Goal: Task Accomplishment & Management: Complete application form

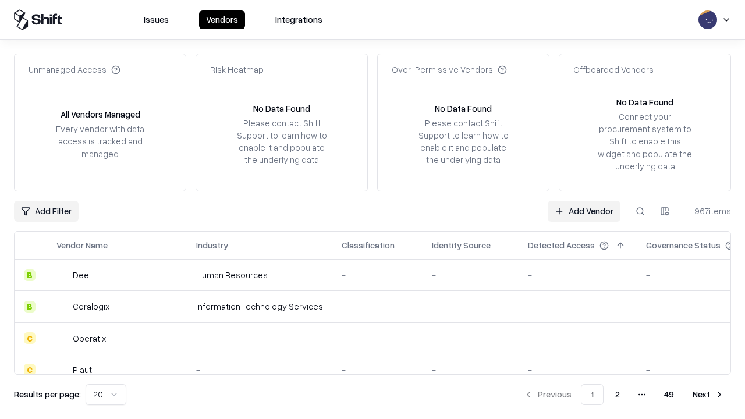
click at [584, 211] on link "Add Vendor" at bounding box center [584, 211] width 73 height 21
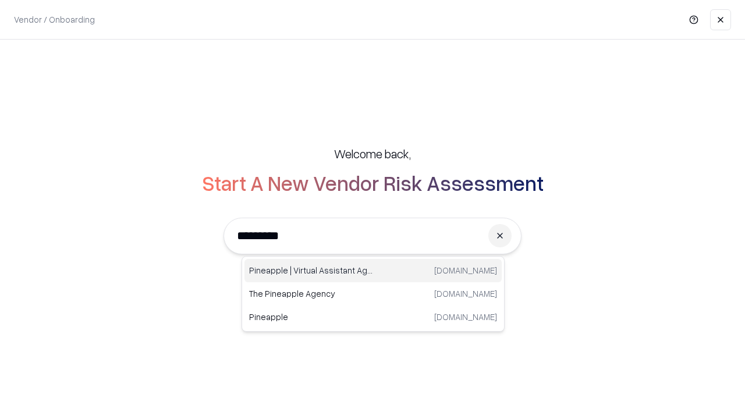
click at [373, 271] on div "Pineapple | Virtual Assistant Agency trypineapple.com" at bounding box center [373, 270] width 257 height 23
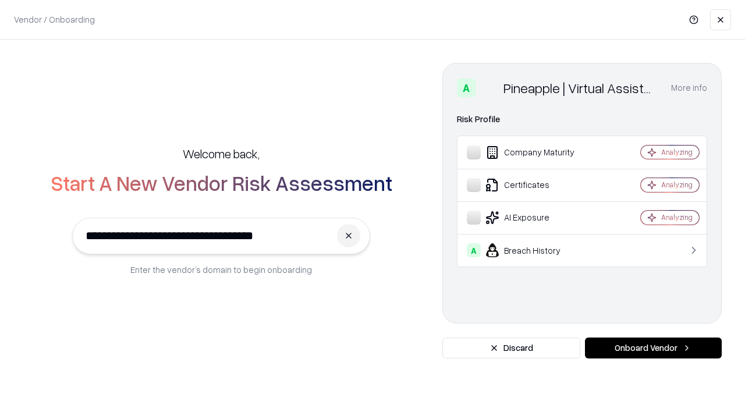
type input "**********"
click at [653, 348] on button "Onboard Vendor" at bounding box center [653, 348] width 137 height 21
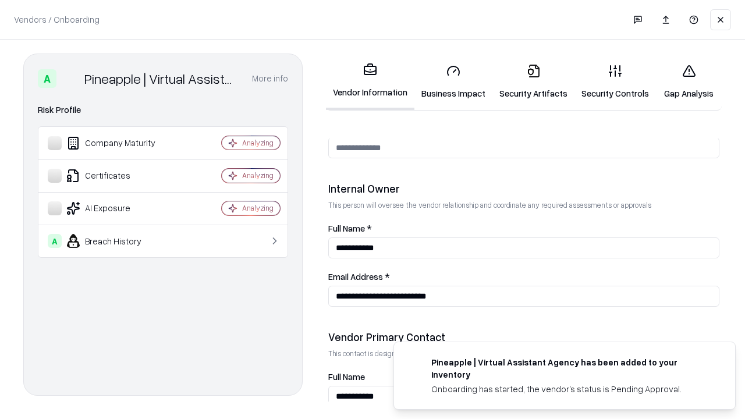
scroll to position [603, 0]
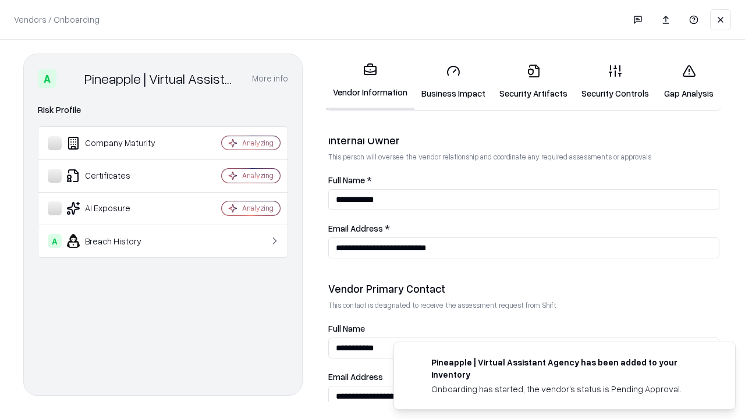
click at [454, 82] on link "Business Impact" at bounding box center [454, 82] width 78 height 54
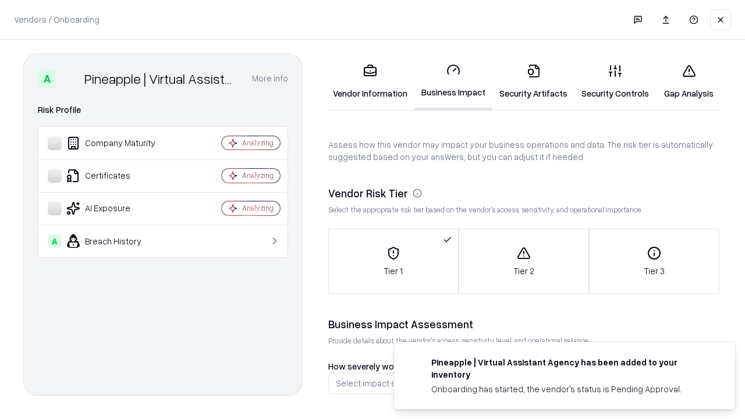
click at [533, 82] on link "Security Artifacts" at bounding box center [534, 82] width 82 height 54
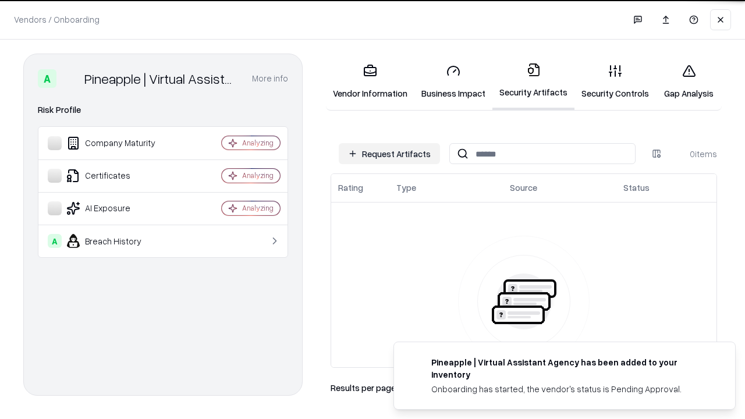
click at [390, 154] on button "Request Artifacts" at bounding box center [389, 153] width 101 height 21
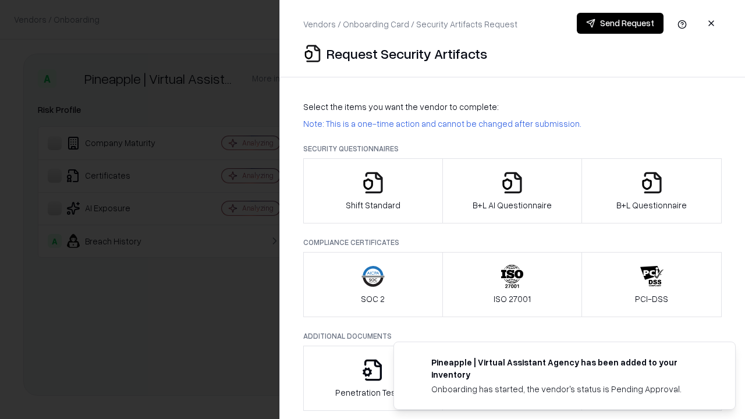
click at [373, 191] on icon "button" at bounding box center [373, 182] width 23 height 23
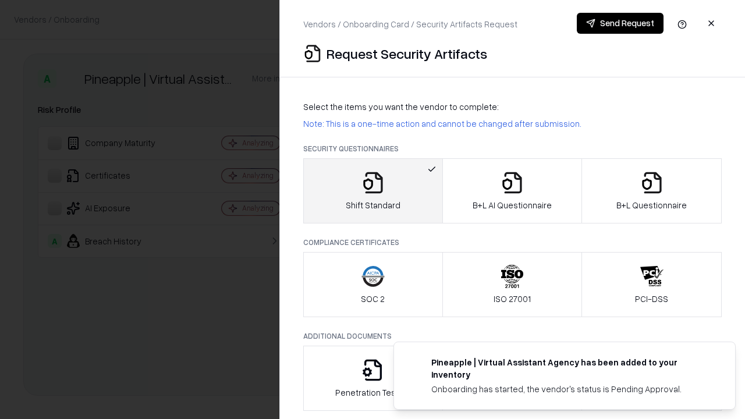
click at [620, 23] on button "Send Request" at bounding box center [620, 23] width 87 height 21
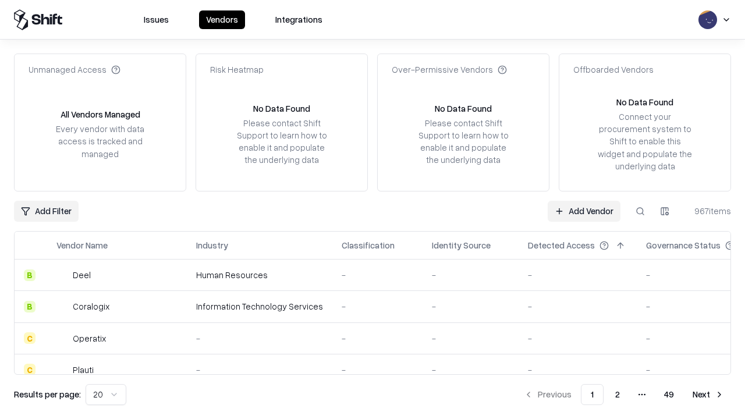
click at [640, 211] on button at bounding box center [640, 211] width 21 height 21
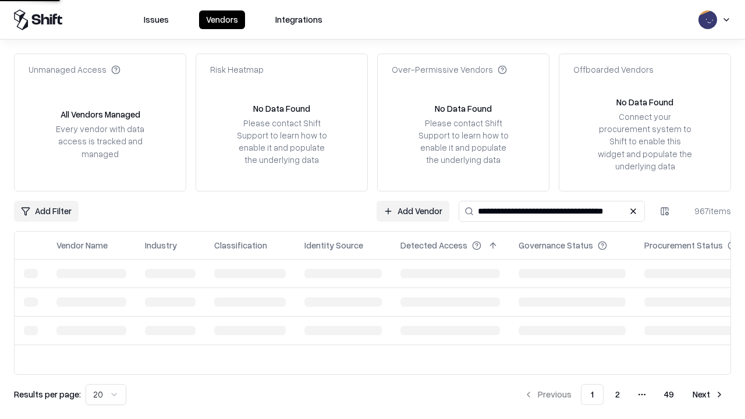
type input "**********"
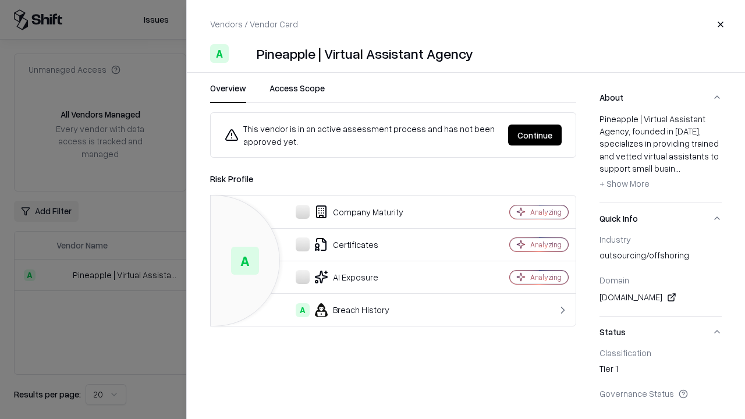
click at [535, 135] on button "Continue" at bounding box center [535, 135] width 54 height 21
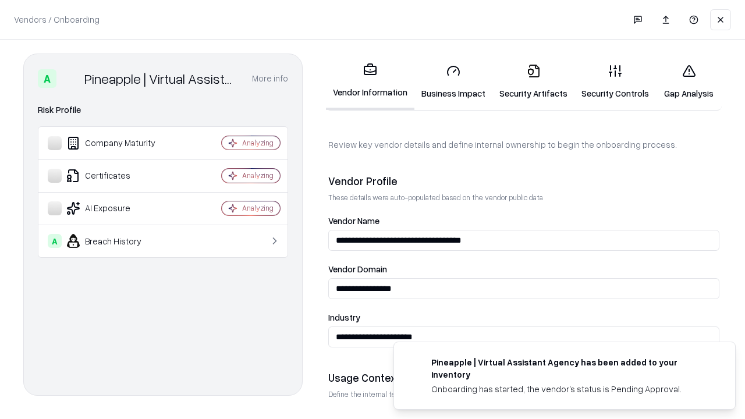
click at [533, 82] on link "Security Artifacts" at bounding box center [534, 82] width 82 height 54
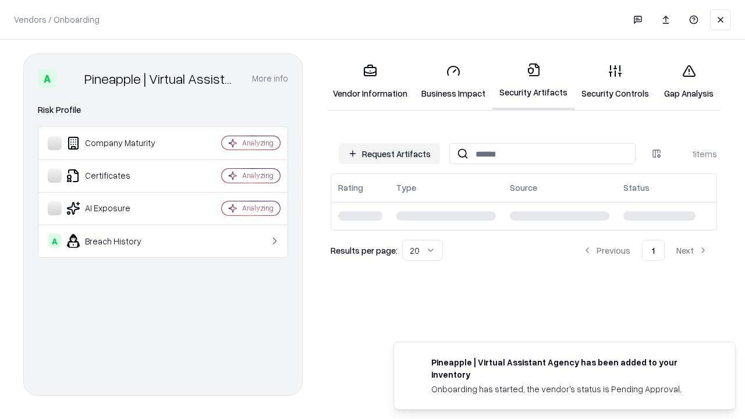
click at [689, 82] on link "Gap Analysis" at bounding box center [689, 82] width 66 height 54
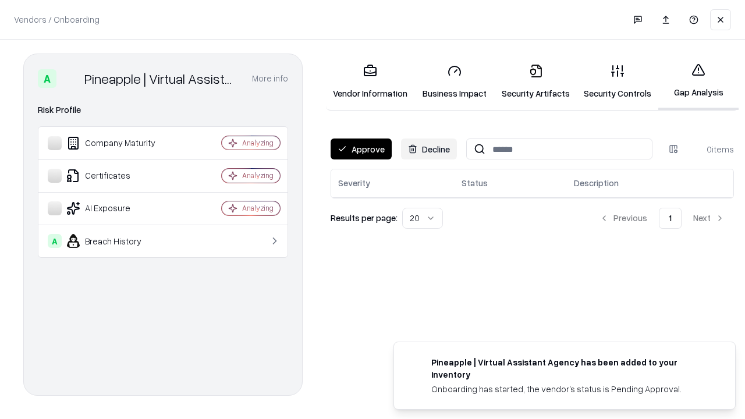
click at [361, 149] on button "Approve" at bounding box center [361, 149] width 61 height 21
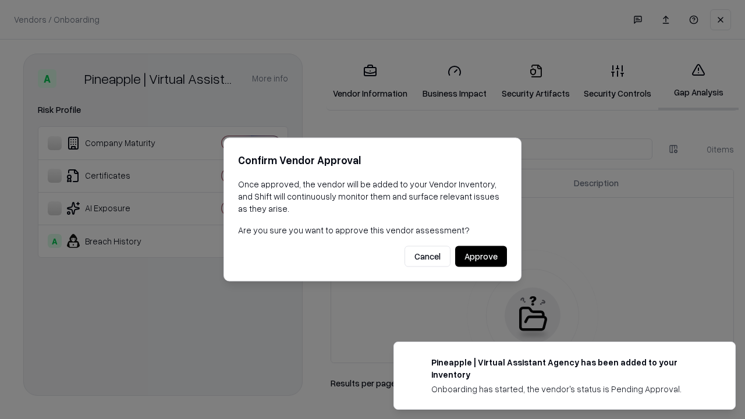
click at [481, 256] on button "Approve" at bounding box center [481, 256] width 52 height 21
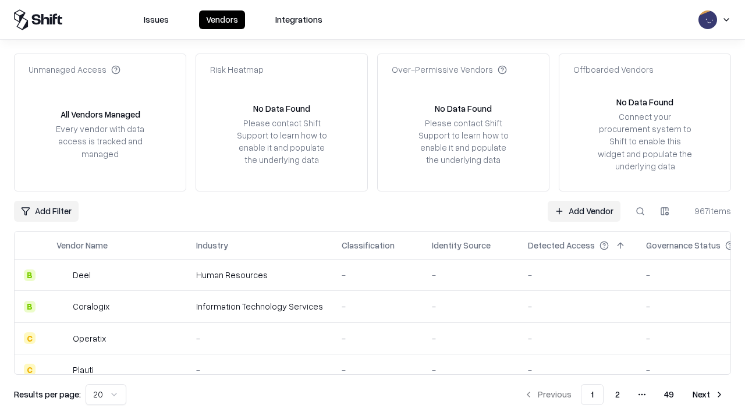
type input "**********"
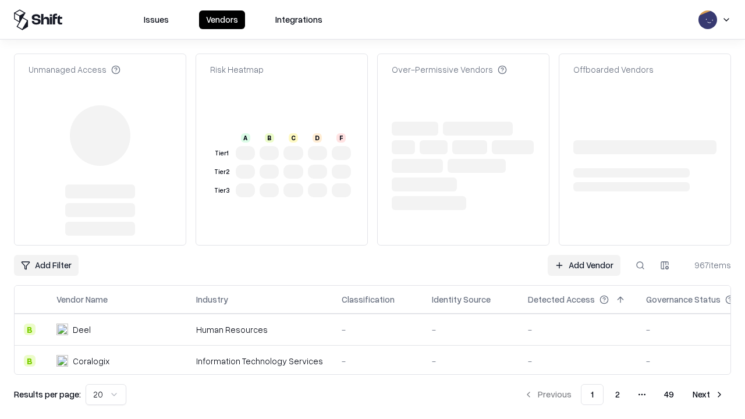
click at [584, 255] on link "Add Vendor" at bounding box center [584, 265] width 73 height 21
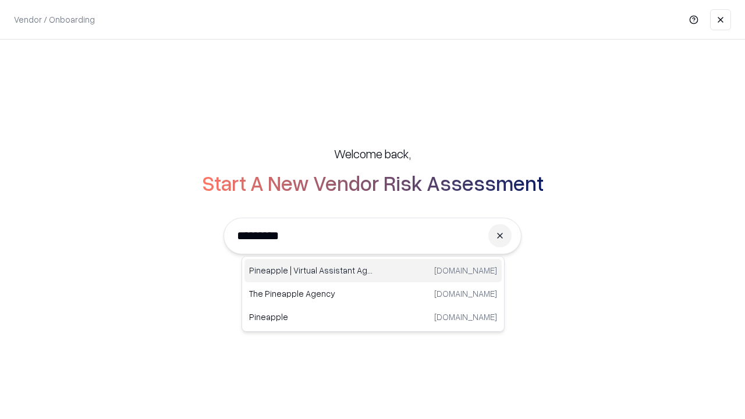
click at [373, 271] on div "Pineapple | Virtual Assistant Agency [DOMAIN_NAME]" at bounding box center [373, 270] width 257 height 23
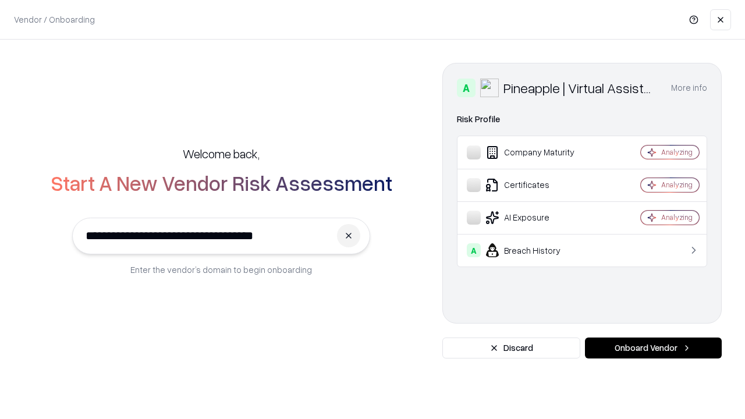
type input "**********"
click at [653, 348] on button "Onboard Vendor" at bounding box center [653, 348] width 137 height 21
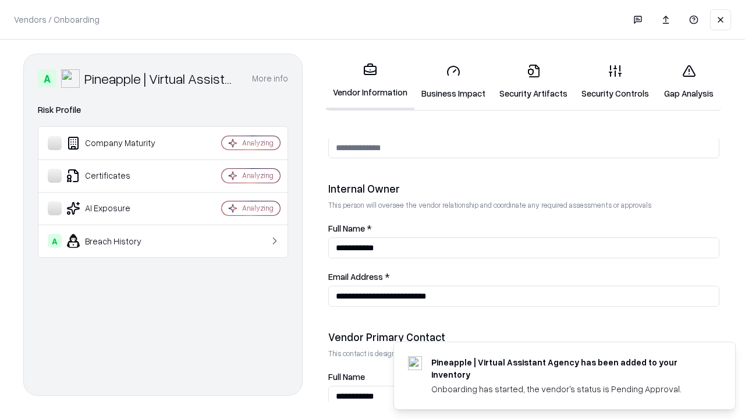
scroll to position [603, 0]
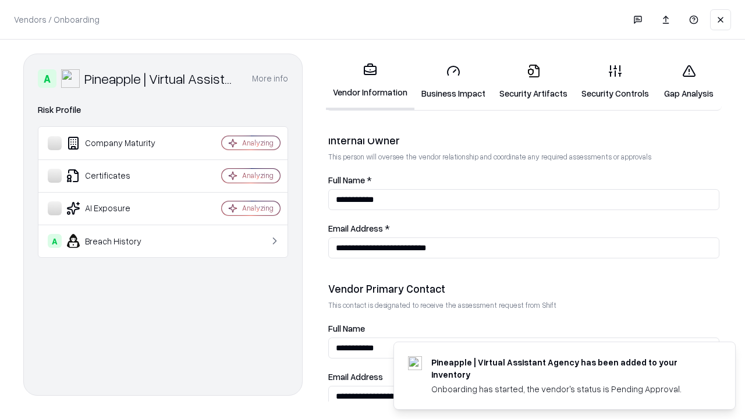
click at [689, 82] on link "Gap Analysis" at bounding box center [689, 82] width 66 height 54
